Goal: Navigation & Orientation: Find specific page/section

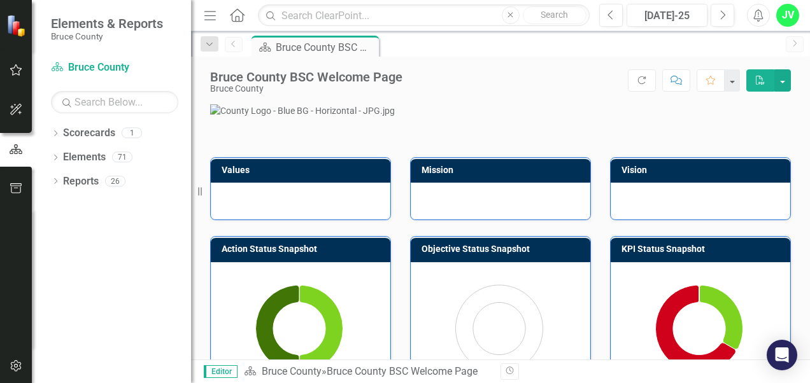
click at [13, 27] on img at bounding box center [17, 25] width 22 height 22
click at [13, 32] on img at bounding box center [17, 25] width 22 height 22
click at [17, 74] on icon "button" at bounding box center [16, 70] width 13 height 10
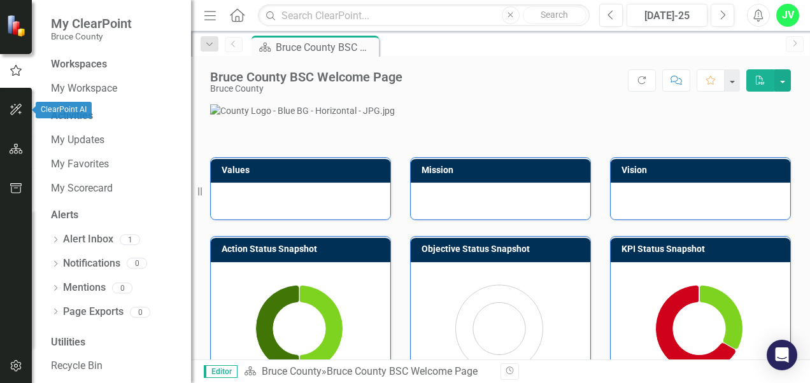
click at [15, 106] on icon "button" at bounding box center [16, 109] width 13 height 10
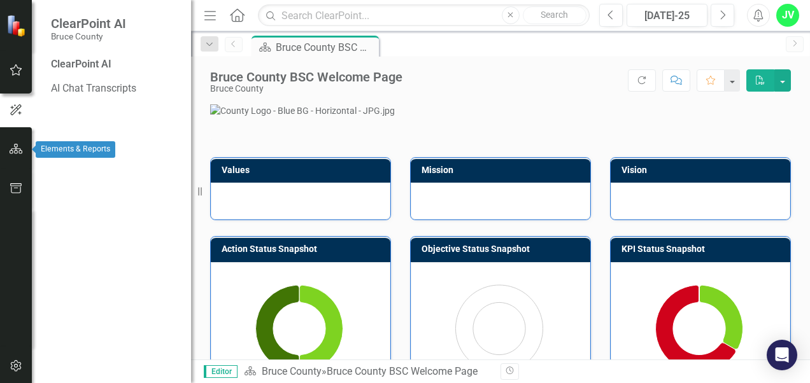
click at [16, 144] on icon "button" at bounding box center [16, 149] width 13 height 10
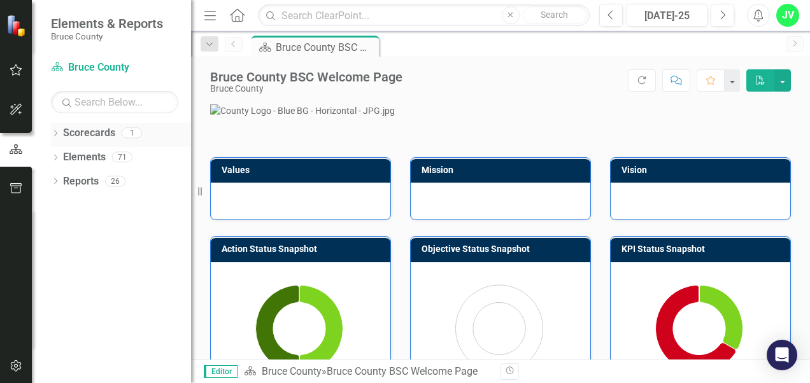
click at [56, 133] on icon "Dropdown" at bounding box center [55, 134] width 9 height 7
click at [59, 181] on icon "Dropdown" at bounding box center [55, 182] width 9 height 7
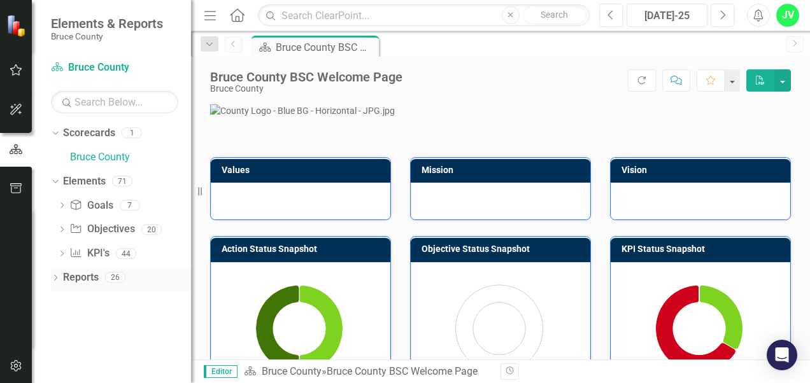
click at [59, 279] on icon "Dropdown" at bounding box center [55, 279] width 9 height 7
click at [117, 160] on link "Bruce County" at bounding box center [130, 157] width 121 height 15
click at [94, 161] on link "Bruce County" at bounding box center [130, 157] width 121 height 15
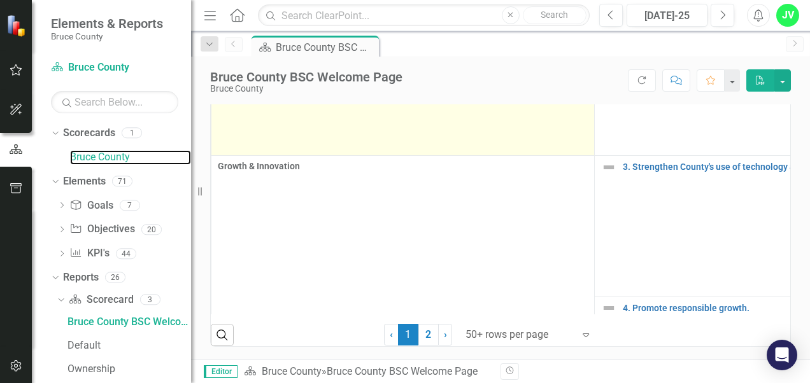
scroll to position [573, 0]
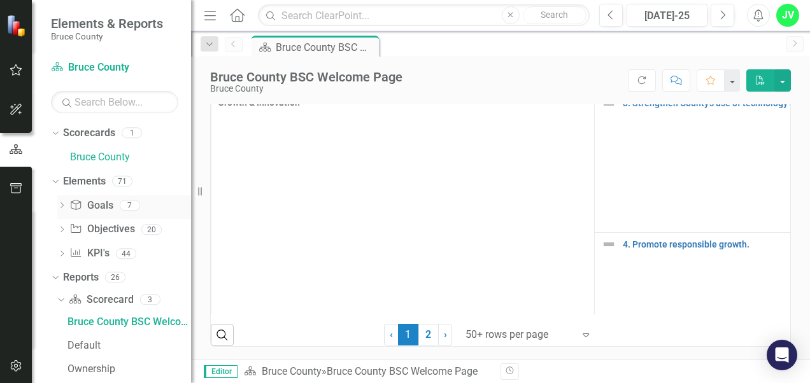
click at [96, 204] on link "Goal Goals" at bounding box center [90, 206] width 43 height 15
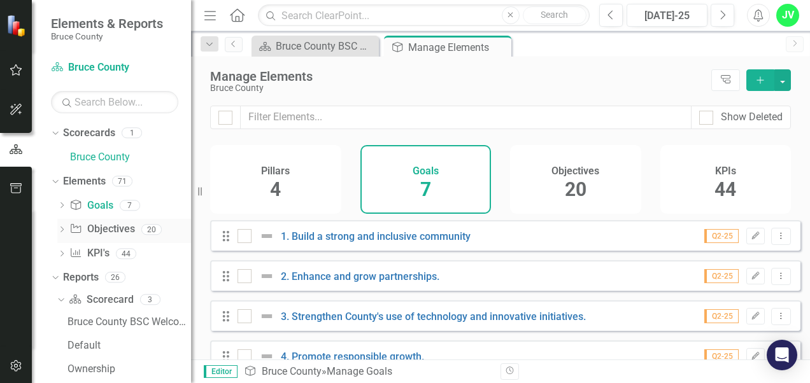
click at [101, 227] on link "Objective Objectives" at bounding box center [101, 229] width 65 height 15
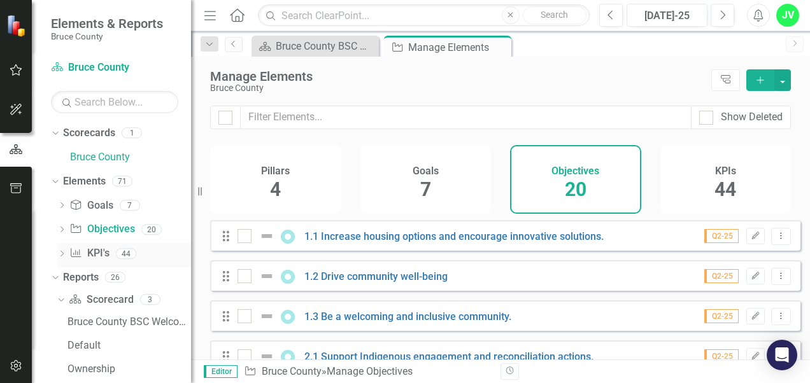
click at [99, 249] on link "KPI KPI's" at bounding box center [88, 253] width 39 height 15
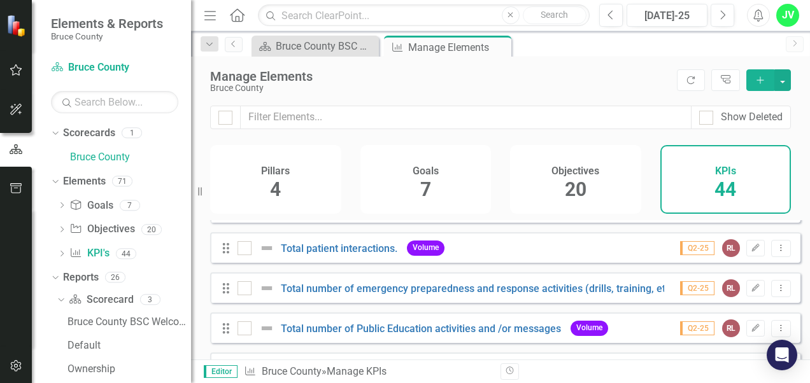
scroll to position [573, 0]
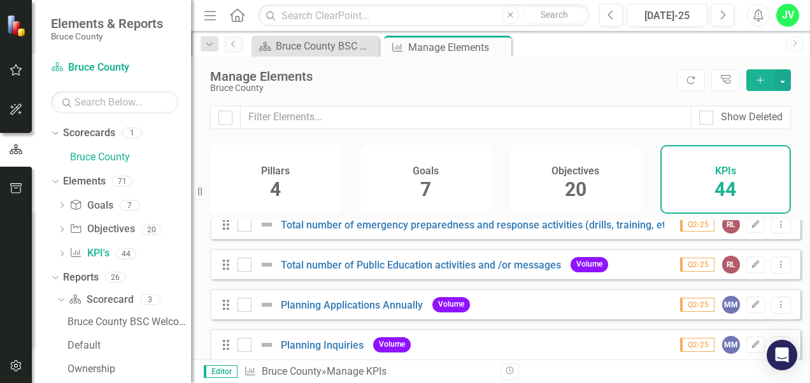
click at [224, 310] on icon at bounding box center [226, 305] width 6 height 10
click at [776, 309] on icon "Dropdown Menu" at bounding box center [781, 305] width 11 height 8
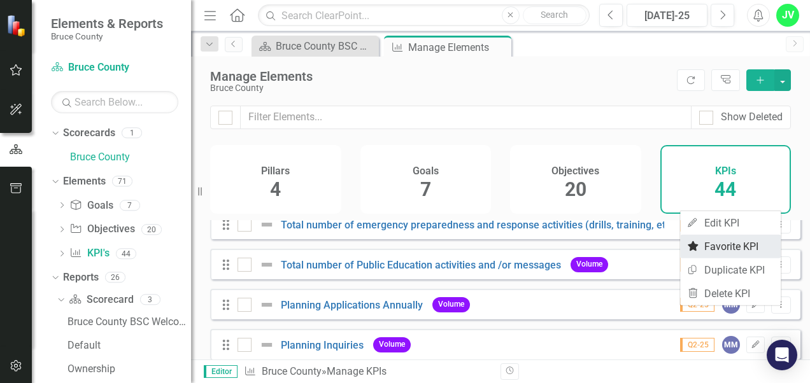
click at [742, 249] on link "Favorite Favorite KPI" at bounding box center [730, 247] width 101 height 24
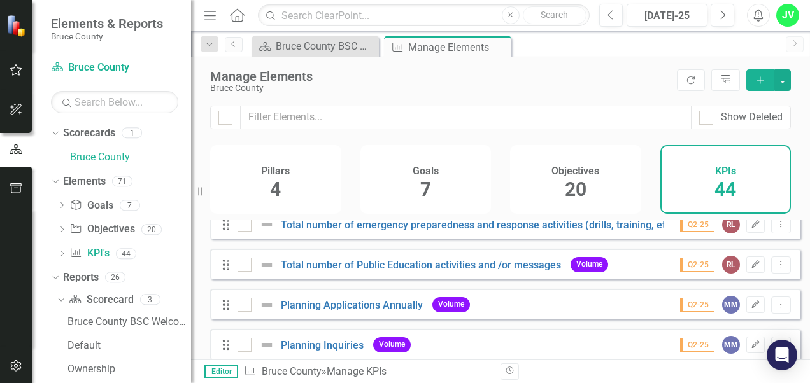
scroll to position [637, 0]
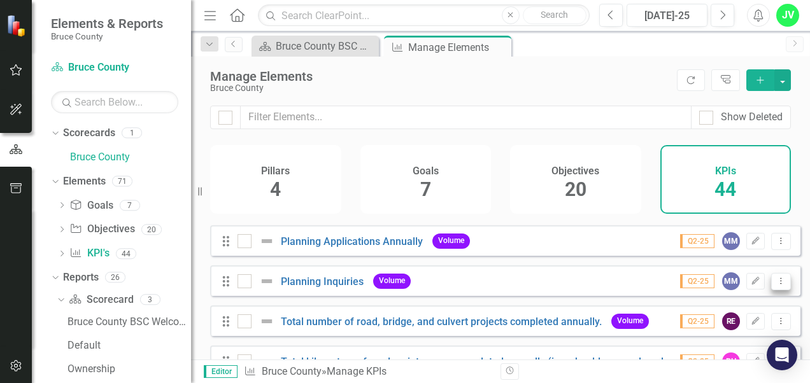
click at [776, 290] on button "Dropdown Menu" at bounding box center [781, 281] width 20 height 17
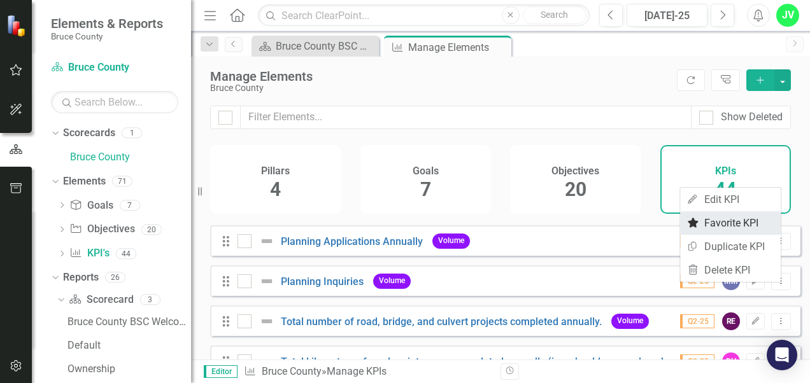
click at [741, 222] on link "Favorite Favorite KPI" at bounding box center [730, 223] width 101 height 24
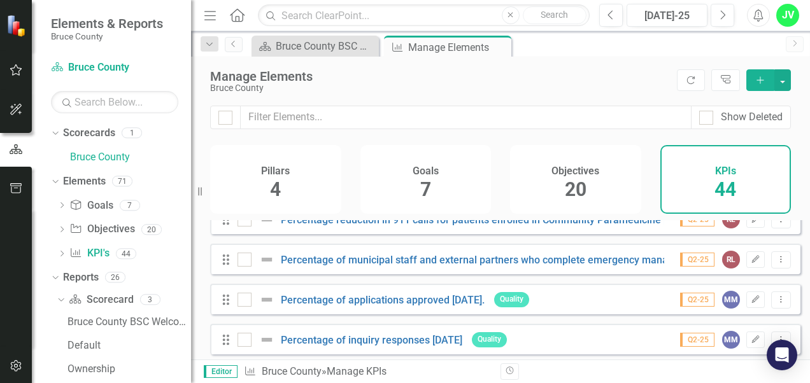
scroll to position [1401, 0]
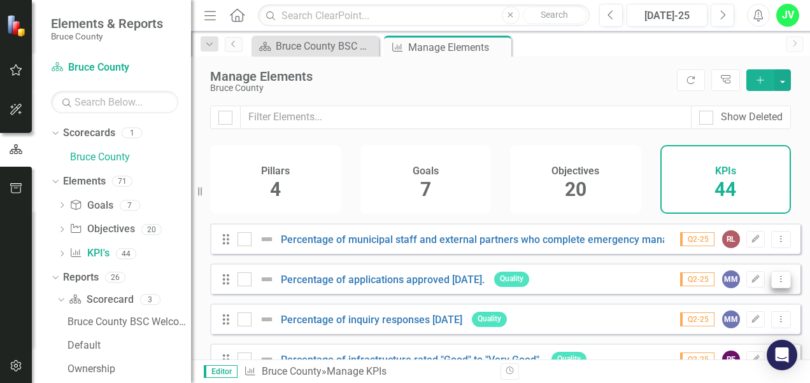
click at [776, 283] on icon "Dropdown Menu" at bounding box center [781, 279] width 11 height 8
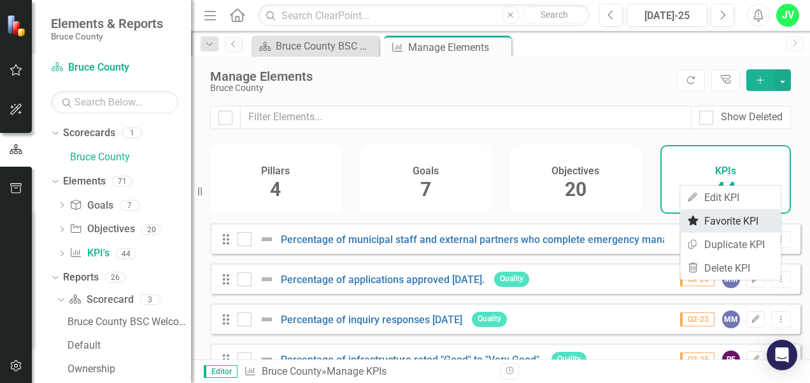
click at [748, 220] on link "Favorite Favorite KPI" at bounding box center [730, 222] width 101 height 24
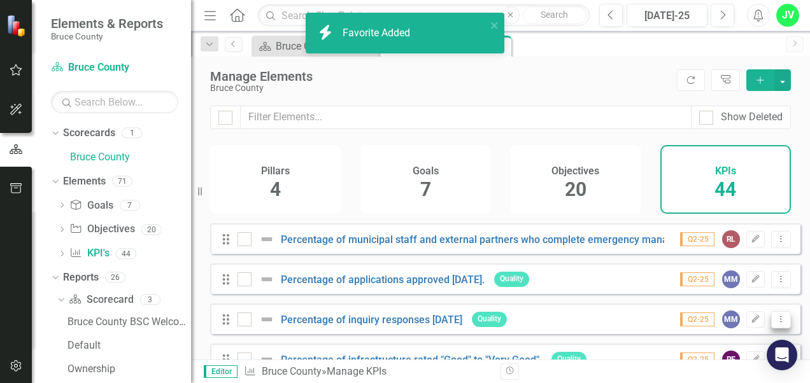
click at [776, 323] on icon "Dropdown Menu" at bounding box center [781, 319] width 11 height 8
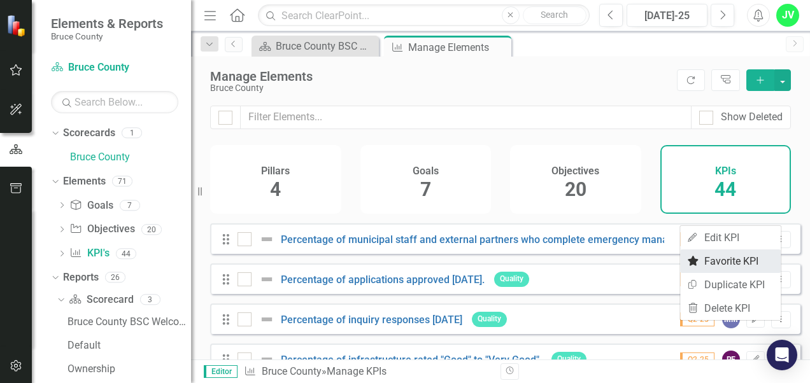
click at [747, 253] on link "Favorite Favorite KPI" at bounding box center [730, 262] width 101 height 24
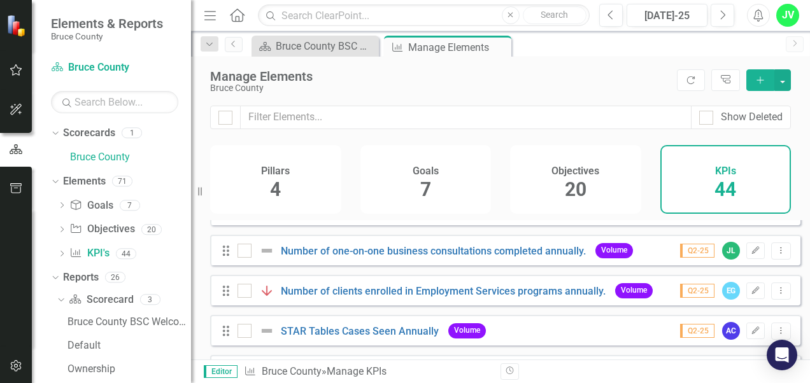
scroll to position [0, 0]
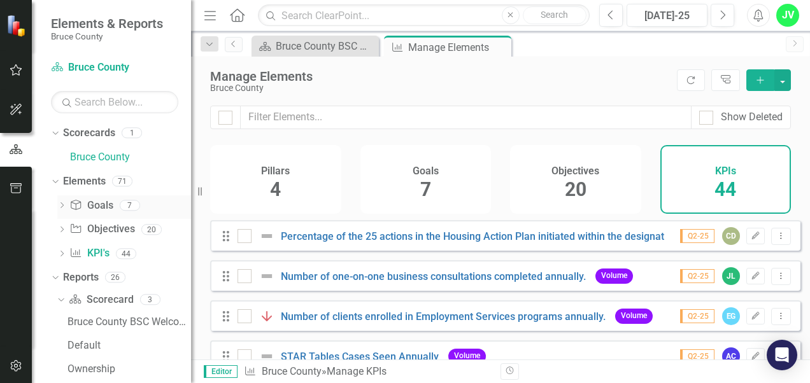
click at [62, 203] on icon at bounding box center [61, 206] width 3 height 6
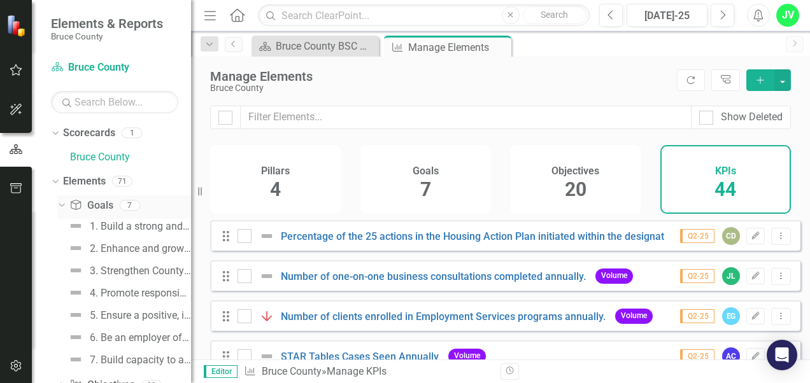
click at [62, 206] on icon "Dropdown" at bounding box center [60, 205] width 7 height 9
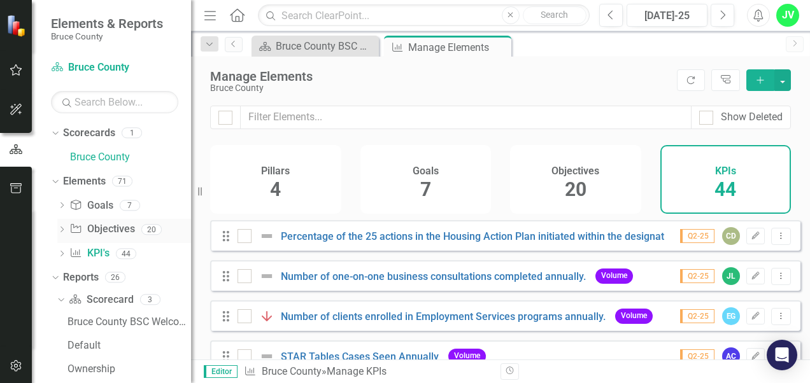
click at [60, 232] on icon "Dropdown" at bounding box center [61, 230] width 9 height 7
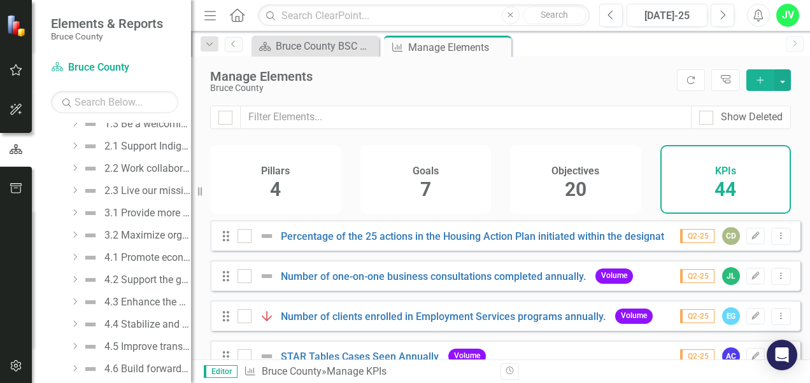
scroll to position [191, 0]
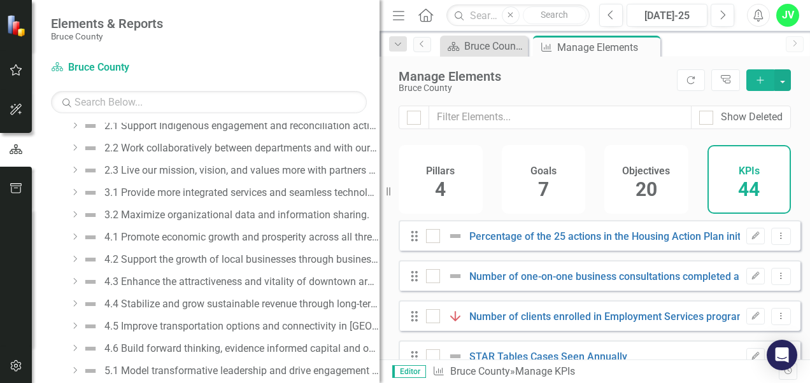
drag, startPoint x: 195, startPoint y: 166, endPoint x: 380, endPoint y: 183, distance: 185.5
click at [380, 183] on div "Resize" at bounding box center [385, 191] width 10 height 383
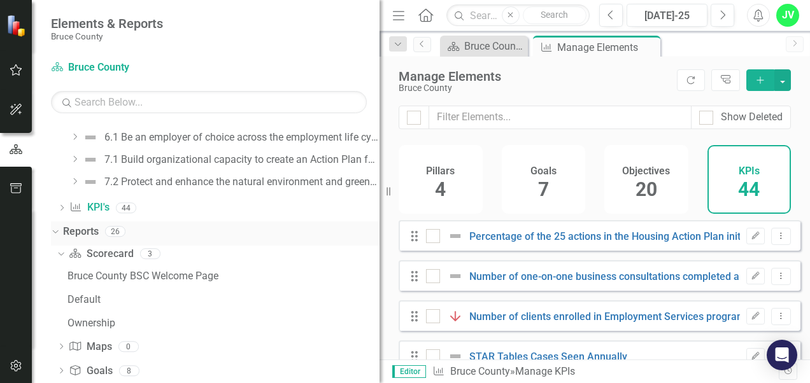
scroll to position [509, 0]
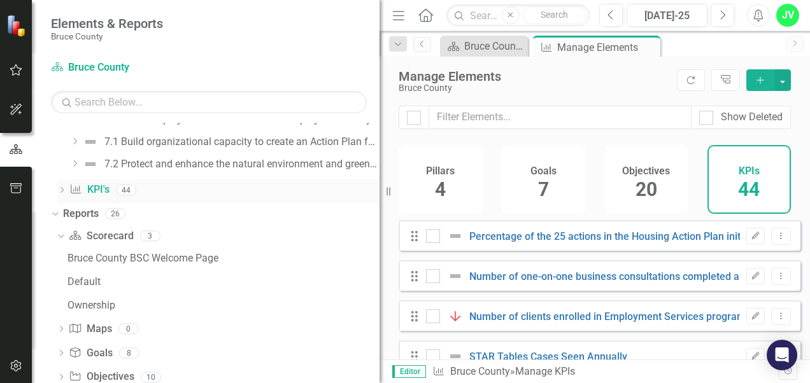
click at [61, 188] on icon "Dropdown" at bounding box center [61, 191] width 9 height 7
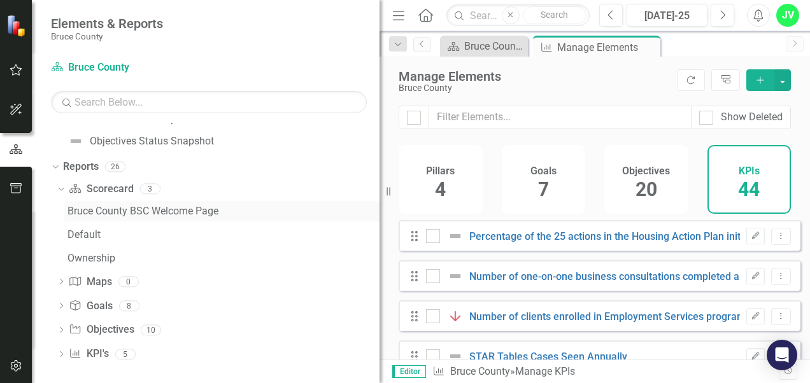
scroll to position [1095, 0]
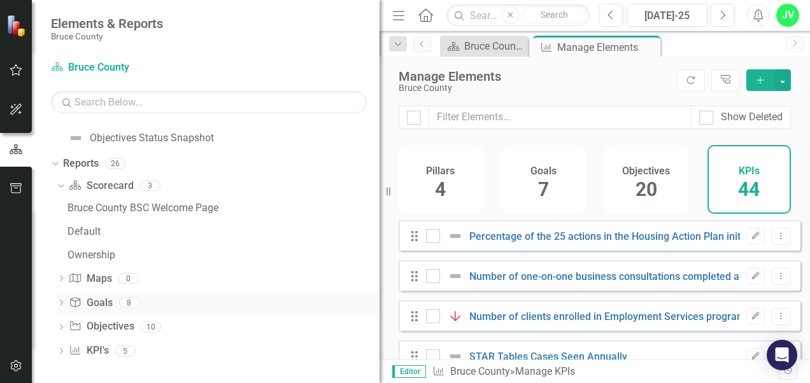
click at [61, 301] on icon "Dropdown" at bounding box center [61, 304] width 9 height 7
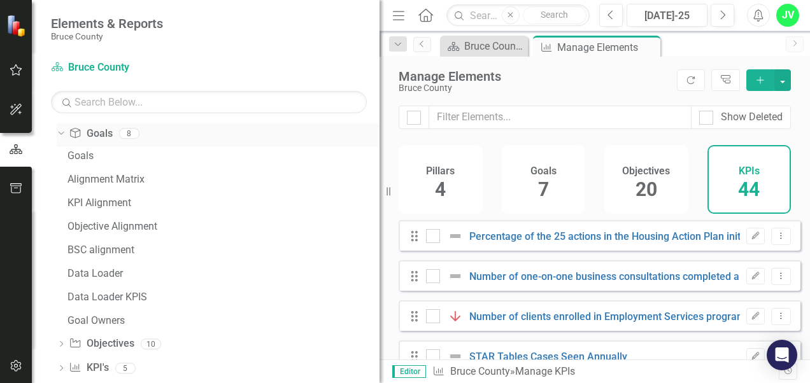
scroll to position [1212, 0]
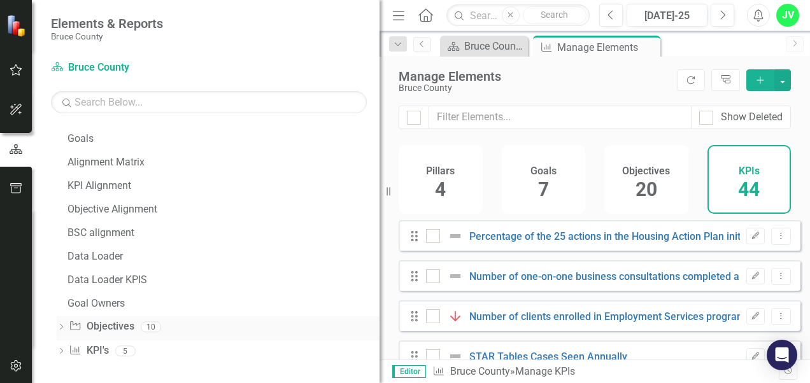
click at [62, 326] on icon "Dropdown" at bounding box center [61, 328] width 9 height 7
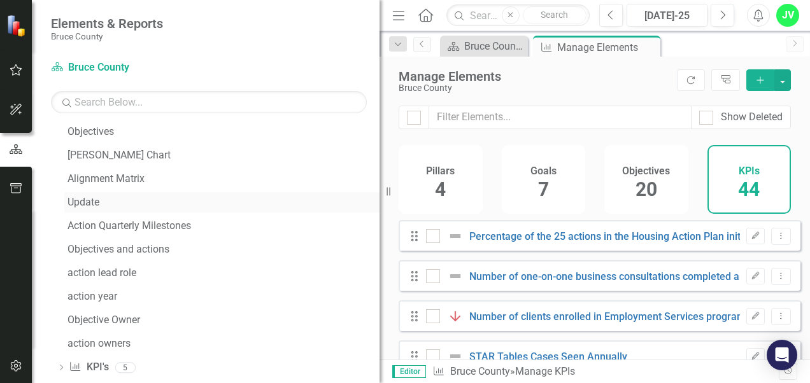
scroll to position [1260, 0]
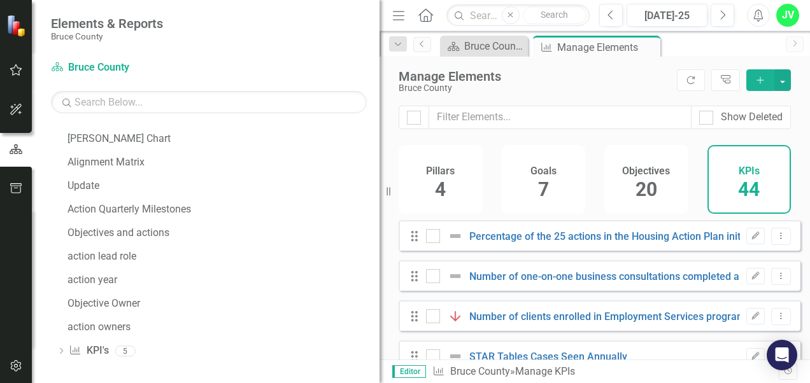
click at [61, 350] on icon "Dropdown" at bounding box center [61, 352] width 9 height 7
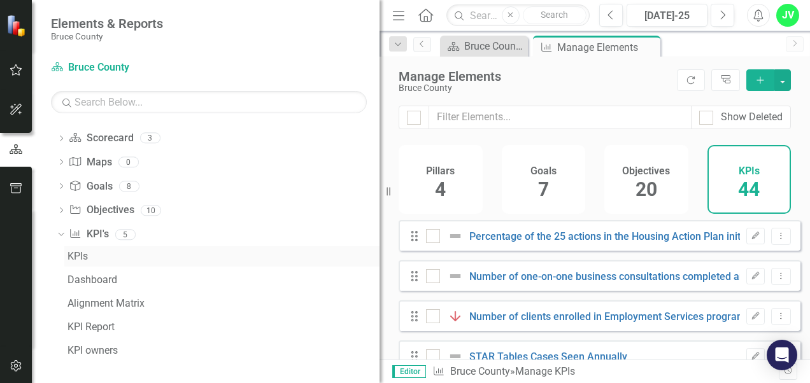
scroll to position [1142, 0]
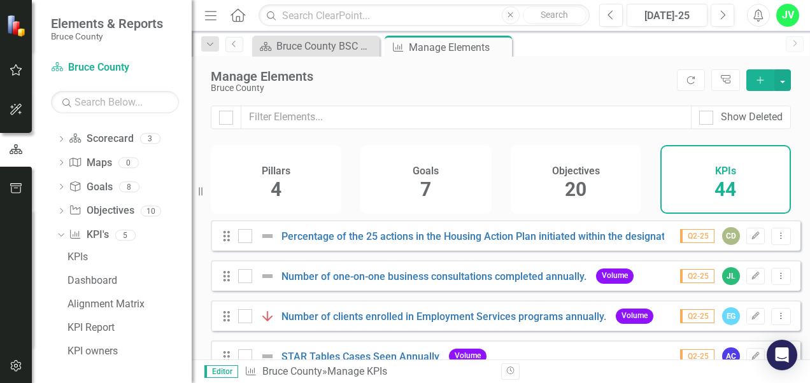
drag, startPoint x: 382, startPoint y: 91, endPoint x: 192, endPoint y: 127, distance: 193.8
click at [192, 127] on div "Resize" at bounding box center [197, 191] width 10 height 383
click at [699, 17] on div "[DATE]-25" at bounding box center [667, 15] width 72 height 15
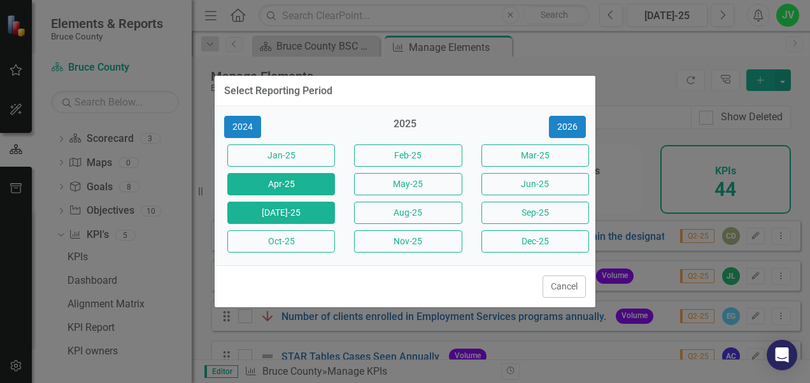
click at [315, 181] on button "Apr-25" at bounding box center [281, 184] width 108 height 22
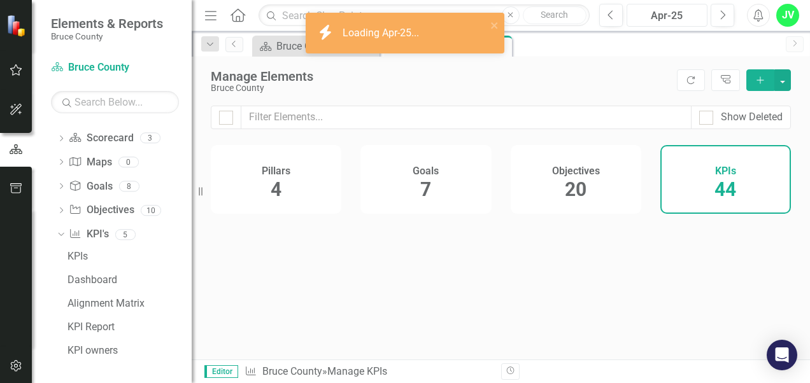
scroll to position [161, 0]
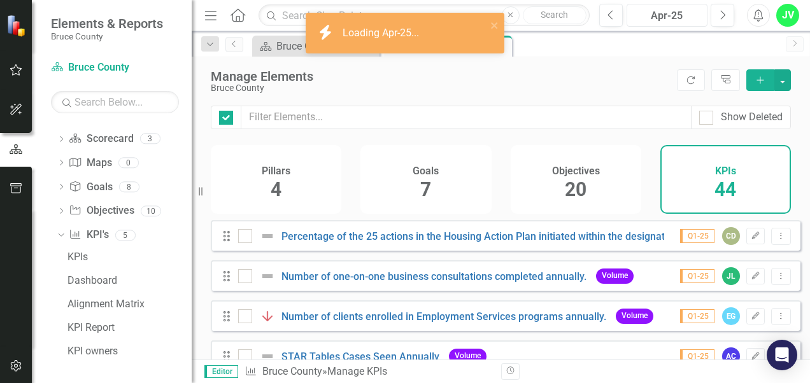
checkbox input "false"
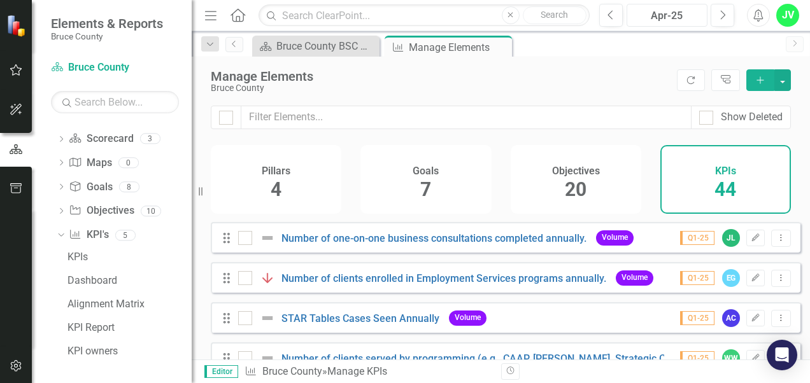
scroll to position [0, 0]
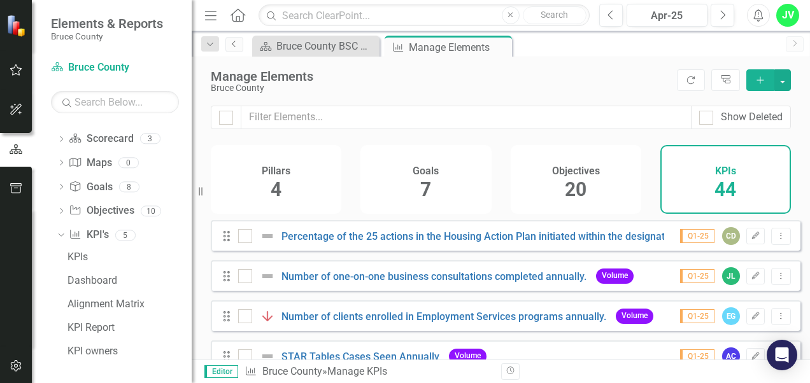
click at [234, 40] on icon "Previous" at bounding box center [234, 44] width 10 height 8
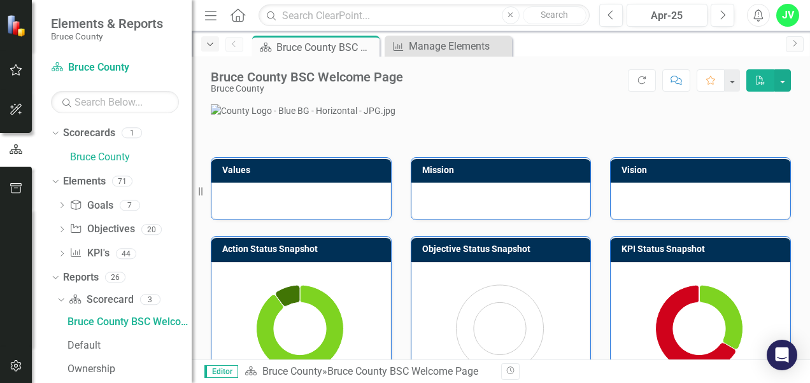
click at [208, 46] on icon "Dropdown" at bounding box center [209, 44] width 11 height 9
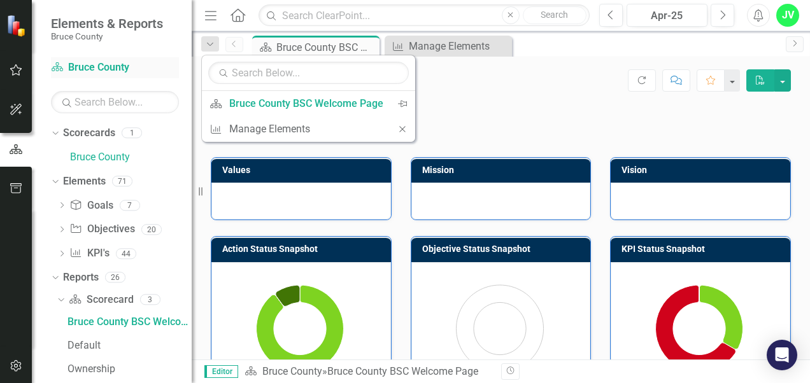
click at [103, 66] on link "Scorecard Bruce County" at bounding box center [115, 67] width 128 height 15
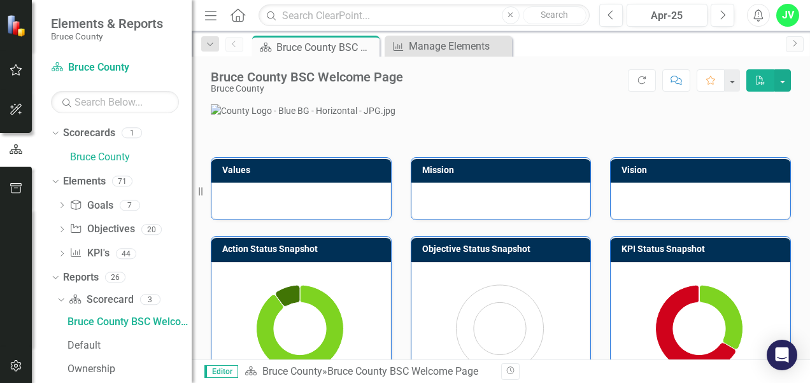
click at [236, 13] on icon "Home" at bounding box center [237, 14] width 17 height 13
click at [238, 20] on icon at bounding box center [238, 14] width 15 height 13
click at [731, 82] on button "button" at bounding box center [731, 80] width 17 height 22
click at [709, 80] on icon "Favorite" at bounding box center [710, 80] width 11 height 9
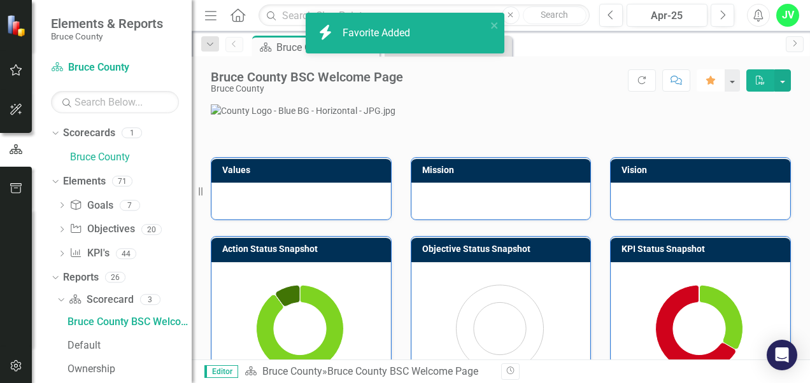
click at [709, 80] on icon "button" at bounding box center [710, 80] width 9 height 9
click at [497, 23] on icon "close" at bounding box center [494, 25] width 6 height 6
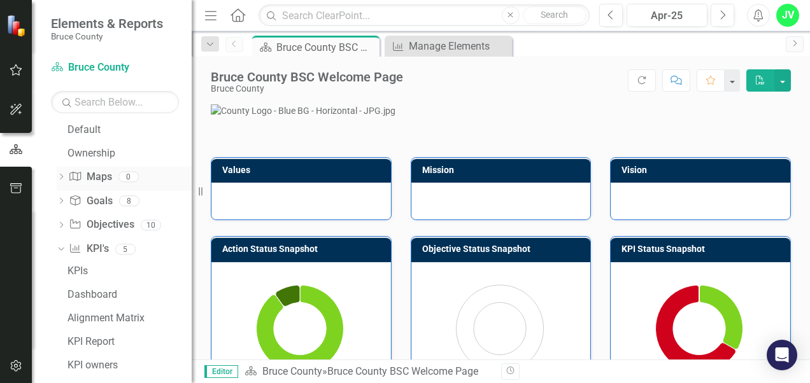
scroll to position [230, 0]
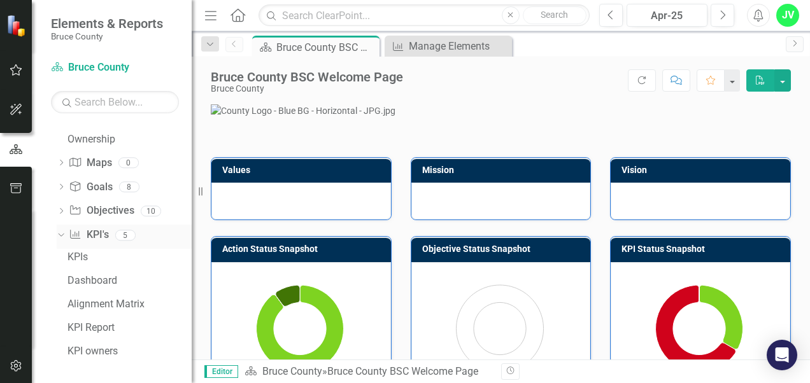
click at [61, 233] on icon "Dropdown" at bounding box center [59, 235] width 7 height 9
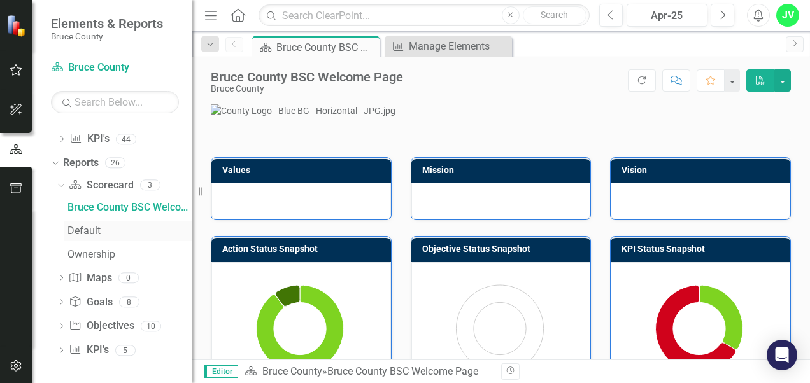
scroll to position [0, 0]
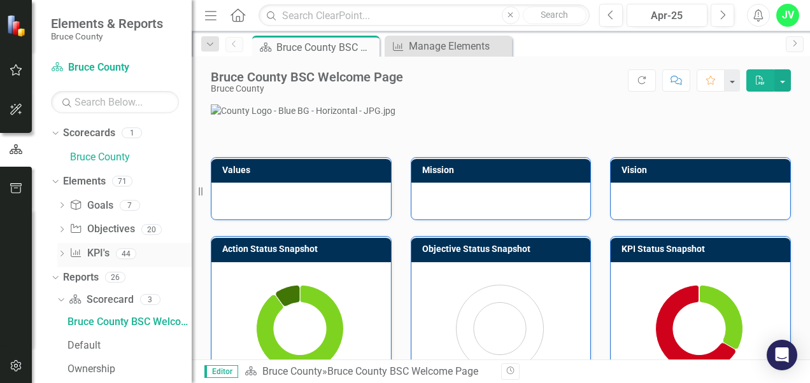
click at [59, 252] on icon "Dropdown" at bounding box center [61, 255] width 9 height 7
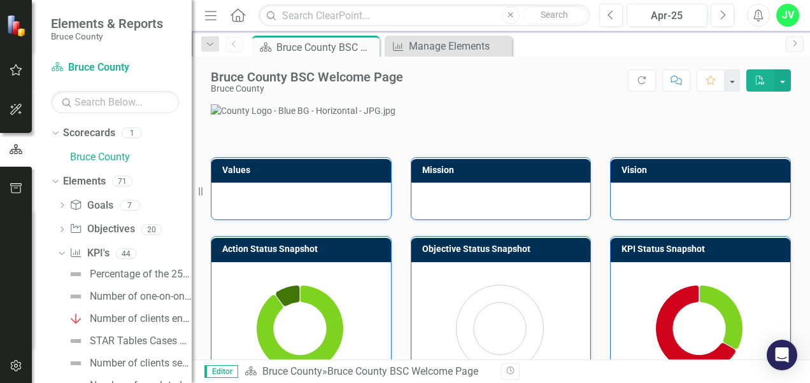
click at [513, 15] on icon "Close" at bounding box center [511, 15] width 6 height 8
click at [781, 77] on button "button" at bounding box center [782, 80] width 17 height 22
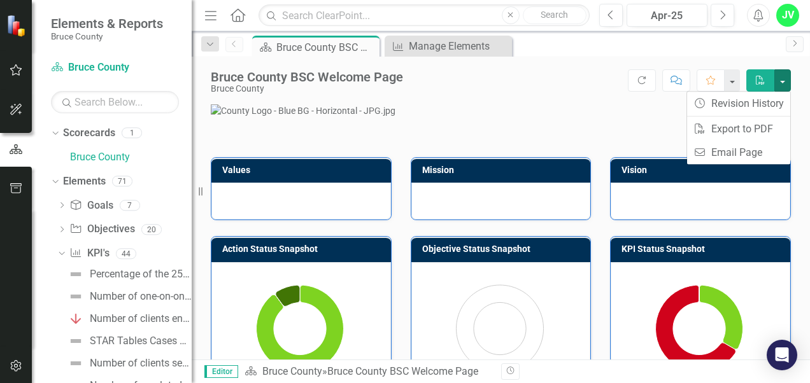
click at [559, 57] on div "Bruce County BSC Welcome Page Bruce County Score: N/A Apr-25 Completed Refresh …" at bounding box center [501, 76] width 618 height 38
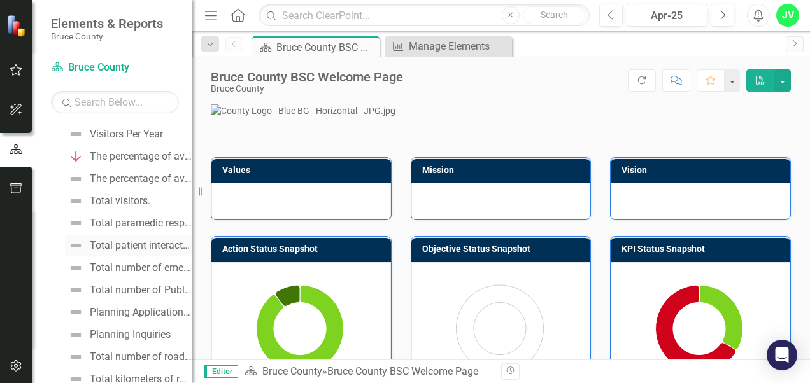
scroll to position [382, 0]
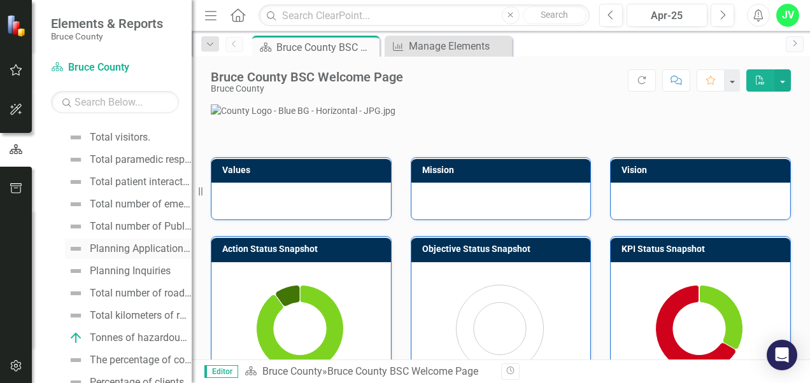
click at [135, 246] on div "Planning Applications Annually" at bounding box center [141, 248] width 102 height 11
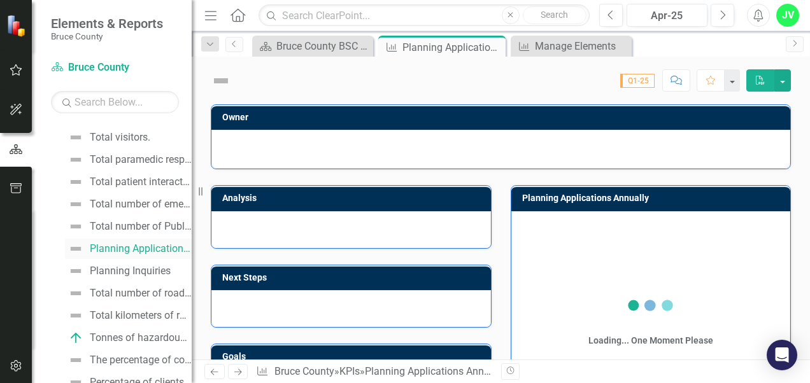
scroll to position [257, 0]
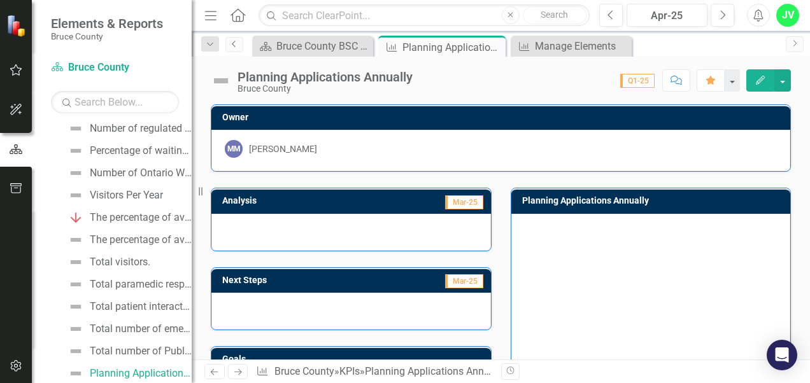
click at [237, 42] on icon "Previous" at bounding box center [234, 44] width 10 height 8
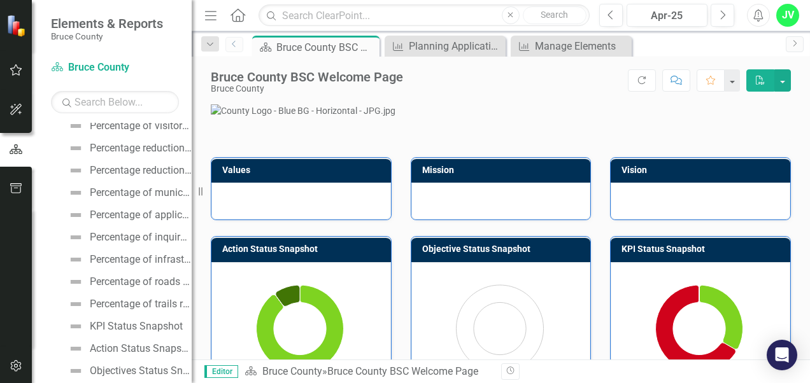
scroll to position [929, 0]
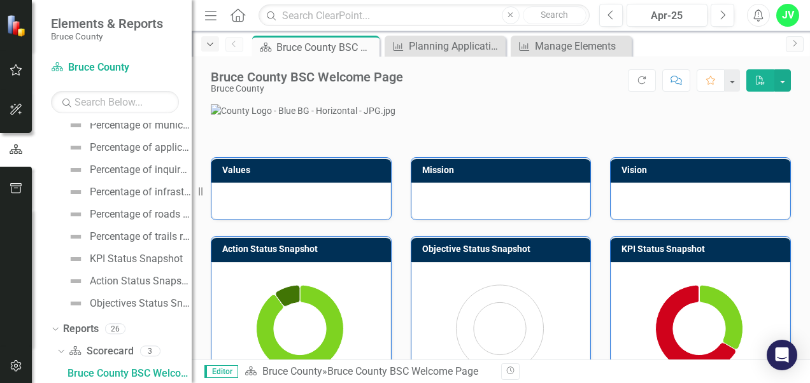
click at [208, 48] on icon "Dropdown" at bounding box center [209, 44] width 11 height 9
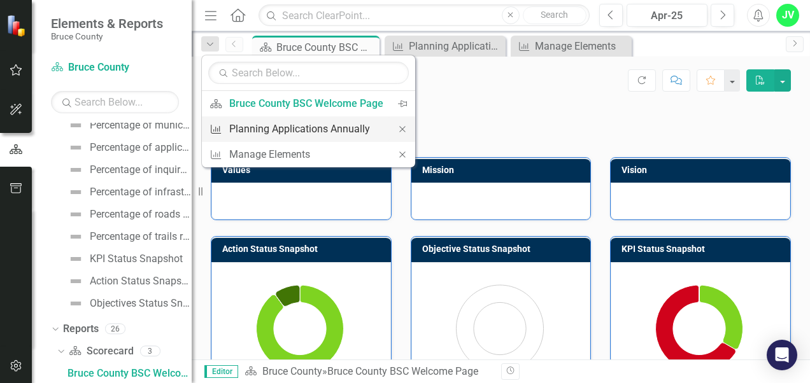
click at [239, 131] on div "Planning Applications Annually" at bounding box center [306, 129] width 154 height 16
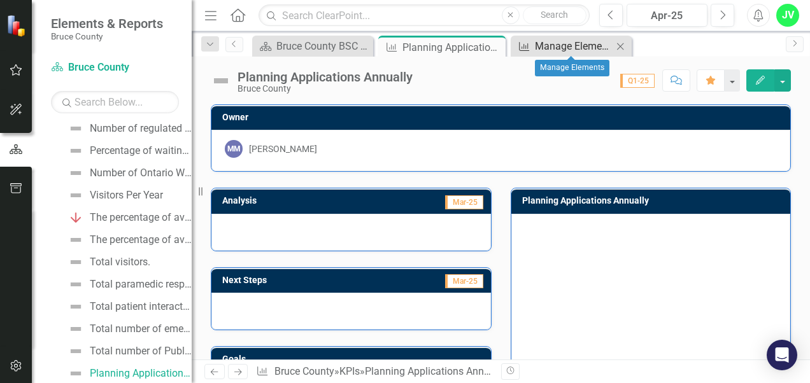
click at [541, 45] on div "Manage Elements" at bounding box center [574, 46] width 78 height 16
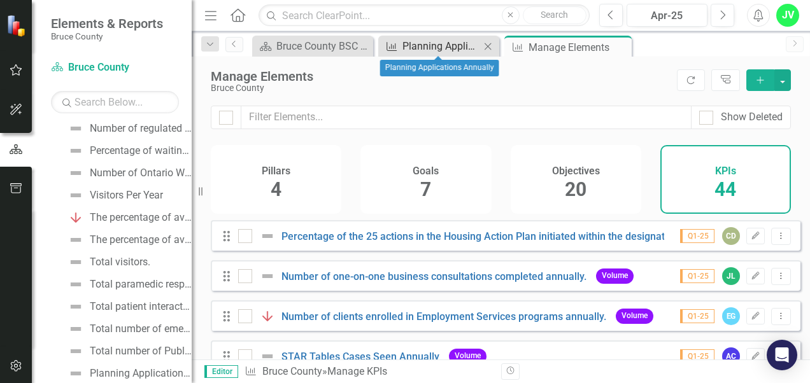
click at [401, 51] on link "KPI Planning Applications Annually" at bounding box center [430, 46] width 99 height 16
